Goal: Information Seeking & Learning: Learn about a topic

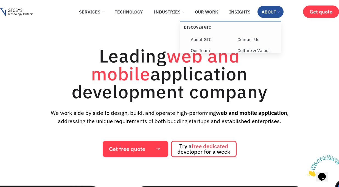
click at [282, 11] on link "About" at bounding box center [271, 12] width 26 height 12
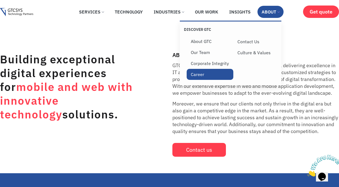
click at [199, 74] on link "Career" at bounding box center [210, 74] width 47 height 11
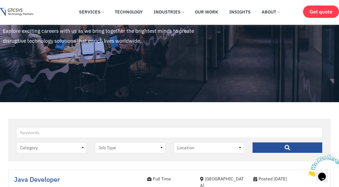
scroll to position [39, 0]
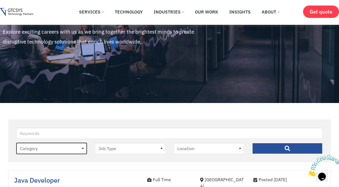
click at [81, 148] on select "Category job" at bounding box center [51, 148] width 70 height 11
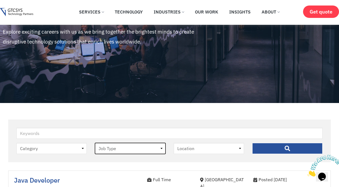
click at [154, 151] on select "Job Type [DEMOGRAPHIC_DATA] Internee" at bounding box center [130, 148] width 70 height 11
click at [157, 145] on select "Job Type [DEMOGRAPHIC_DATA] Internee" at bounding box center [130, 148] width 70 height 11
select select "internee"
click at [95, 143] on select "Job Type [DEMOGRAPHIC_DATA] Internee" at bounding box center [130, 148] width 70 height 11
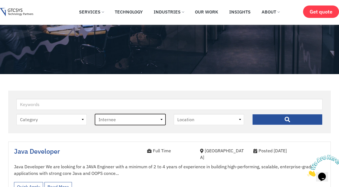
scroll to position [81, 0]
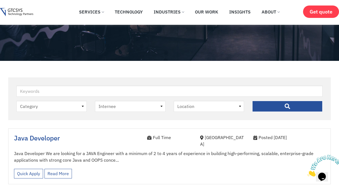
click at [269, 104] on input "" at bounding box center [287, 106] width 70 height 11
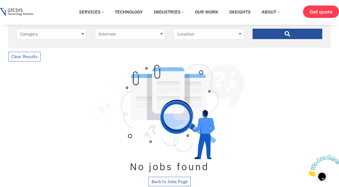
scroll to position [179, 0]
